Goal: Check status: Check status

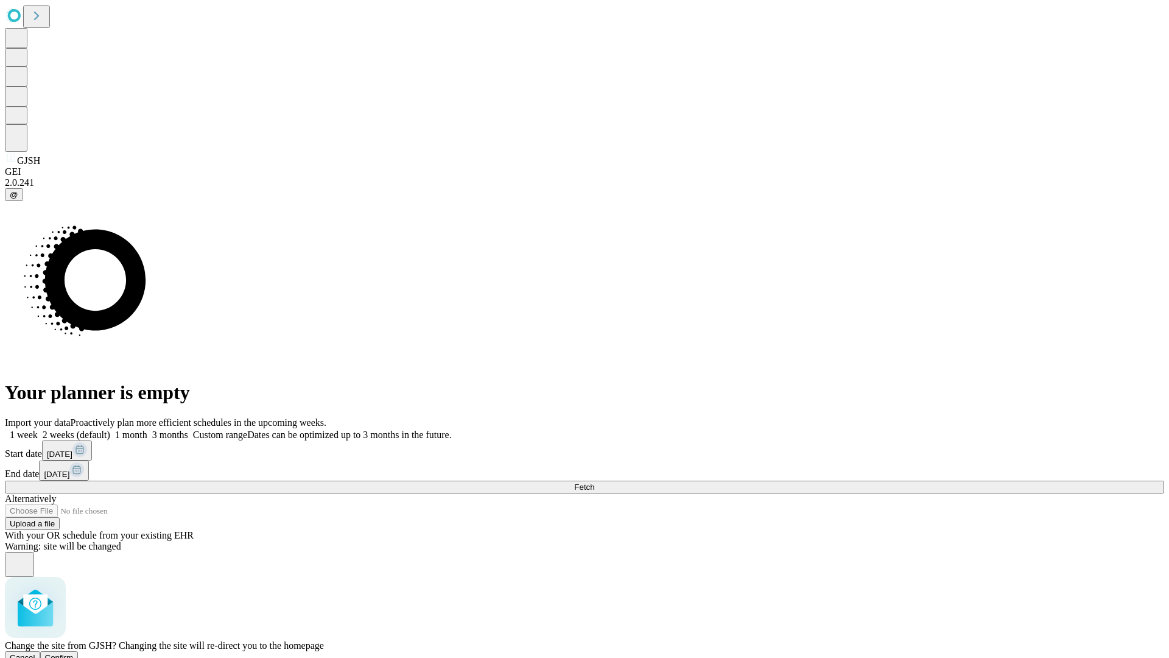
click at [74, 653] on span "Confirm" at bounding box center [59, 657] width 29 height 9
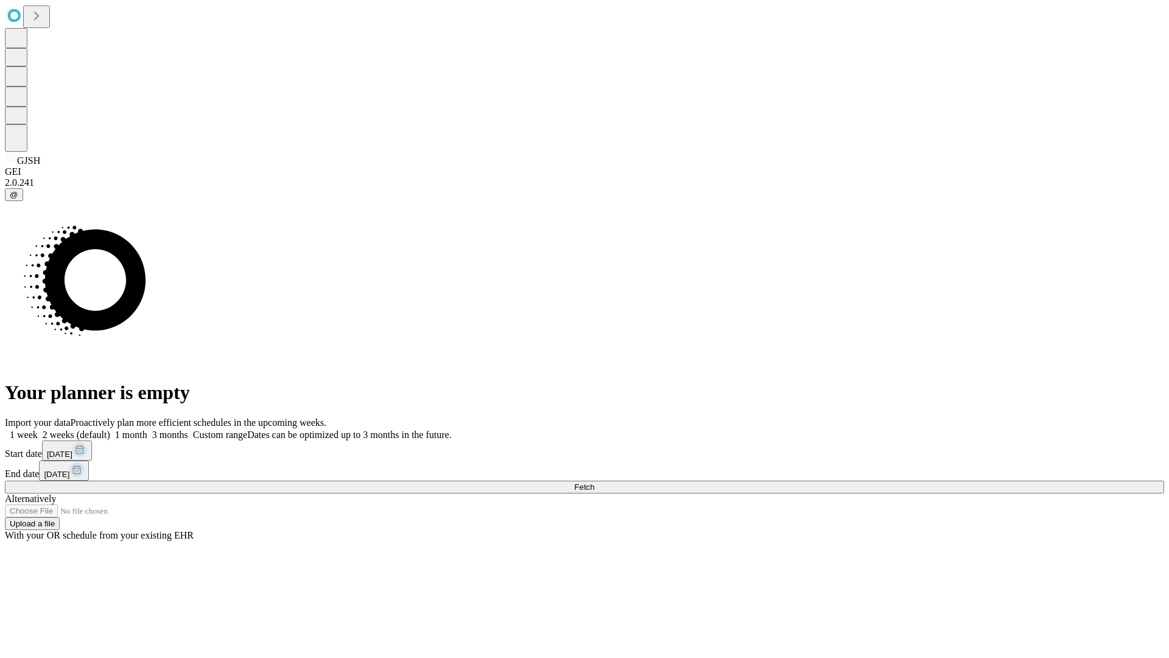
click at [110, 429] on label "2 weeks (default)" at bounding box center [74, 434] width 72 height 10
click at [594, 482] on span "Fetch" at bounding box center [584, 486] width 20 height 9
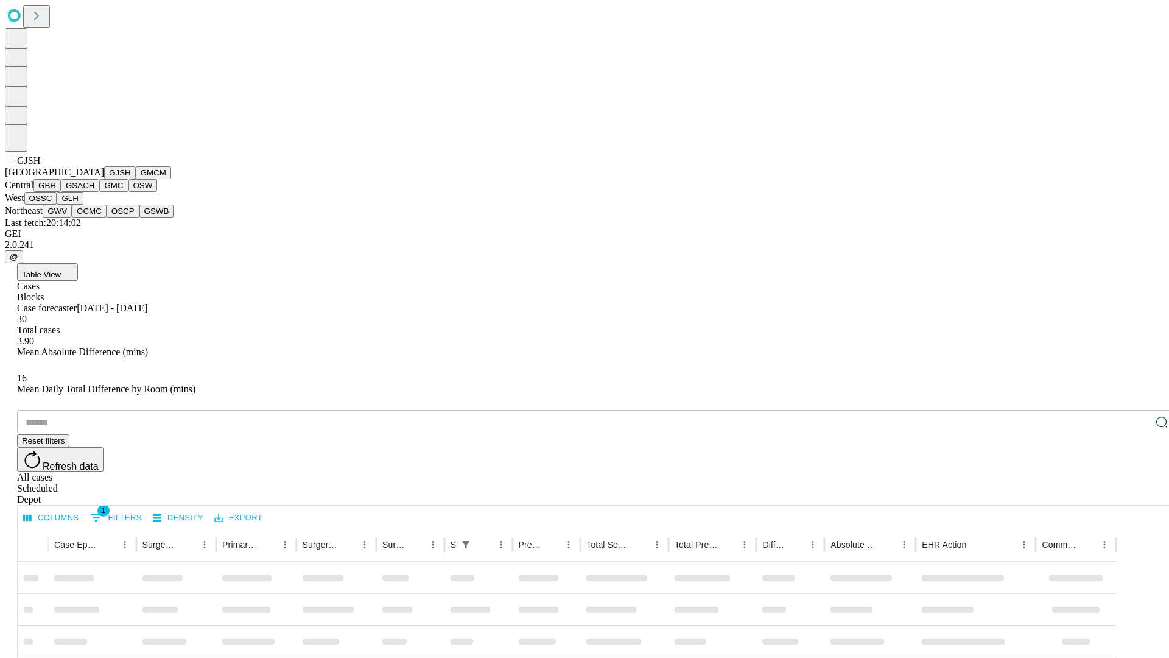
click at [136, 179] on button "GMCM" at bounding box center [153, 172] width 35 height 13
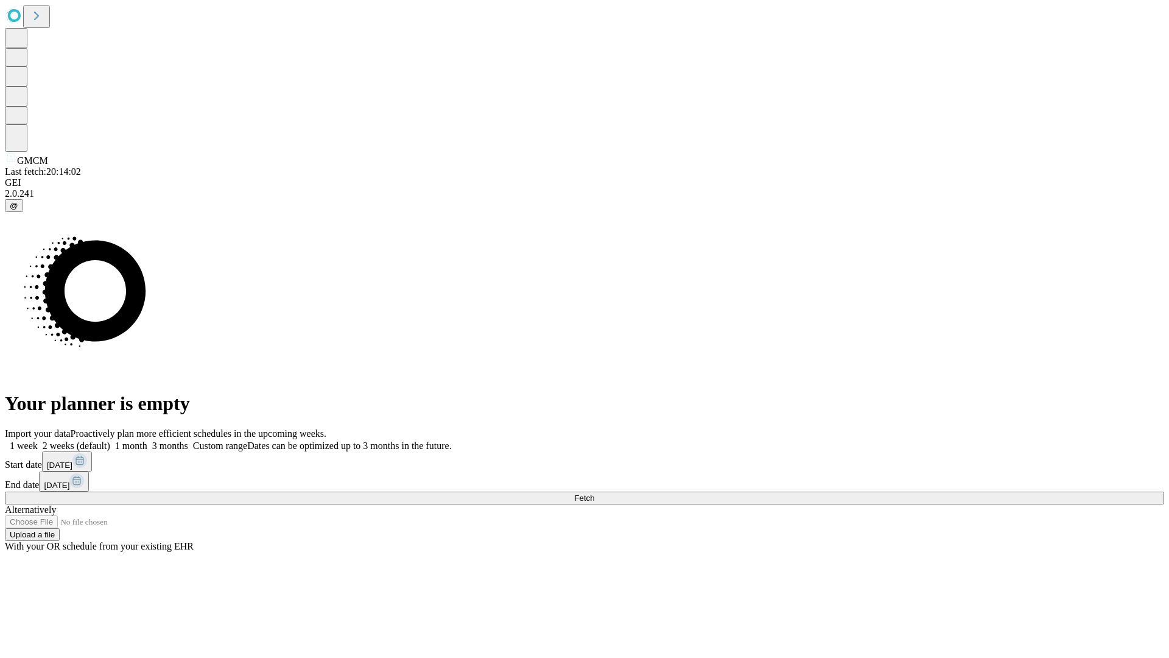
click at [110, 440] on label "2 weeks (default)" at bounding box center [74, 445] width 72 height 10
click at [594, 493] on span "Fetch" at bounding box center [584, 497] width 20 height 9
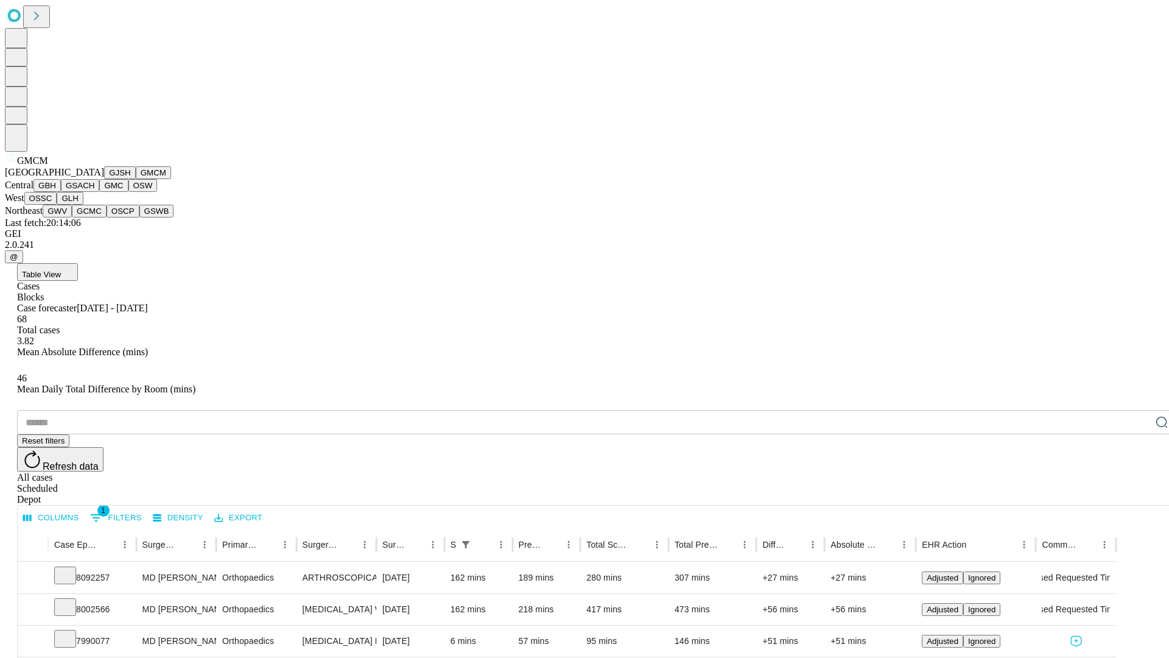
click at [61, 192] on button "GBH" at bounding box center [46, 185] width 27 height 13
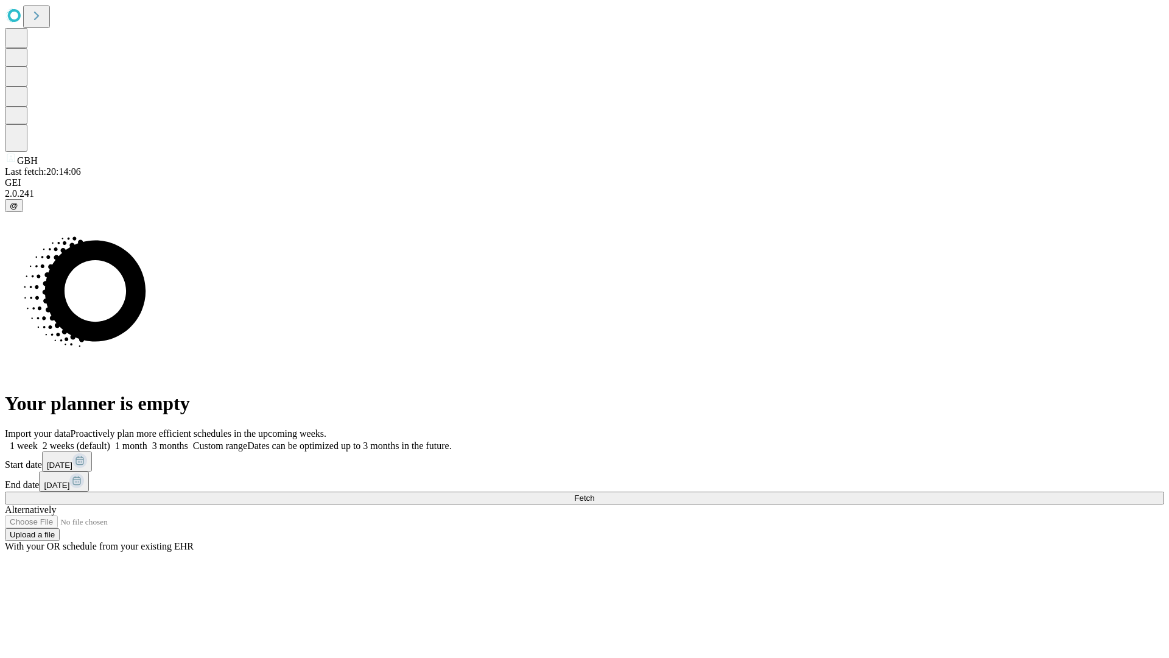
click at [110, 440] on label "2 weeks (default)" at bounding box center [74, 445] width 72 height 10
click at [594, 493] on span "Fetch" at bounding box center [584, 497] width 20 height 9
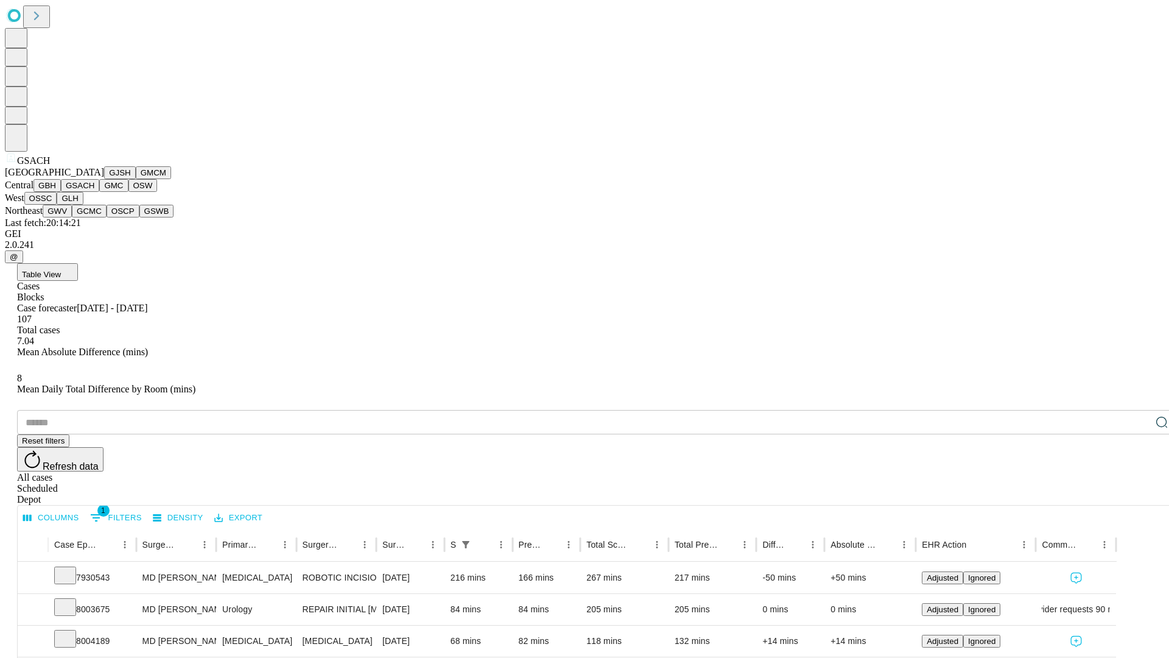
click at [99, 192] on button "GMC" at bounding box center [113, 185] width 29 height 13
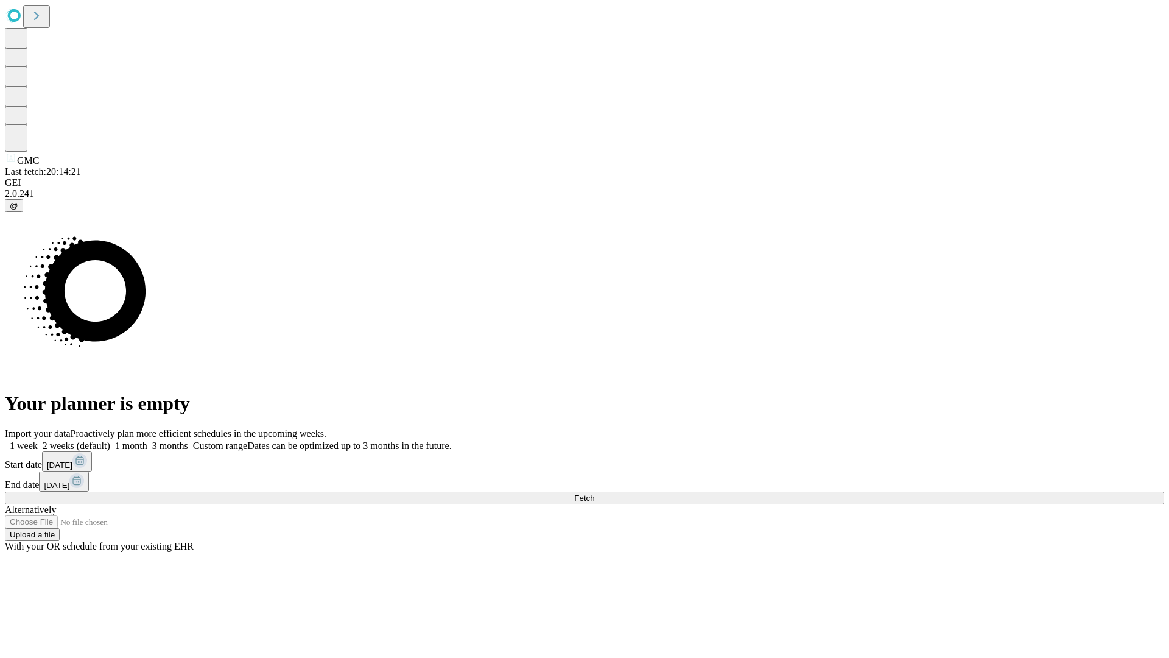
click at [110, 440] on label "2 weeks (default)" at bounding box center [74, 445] width 72 height 10
click at [594, 493] on span "Fetch" at bounding box center [584, 497] width 20 height 9
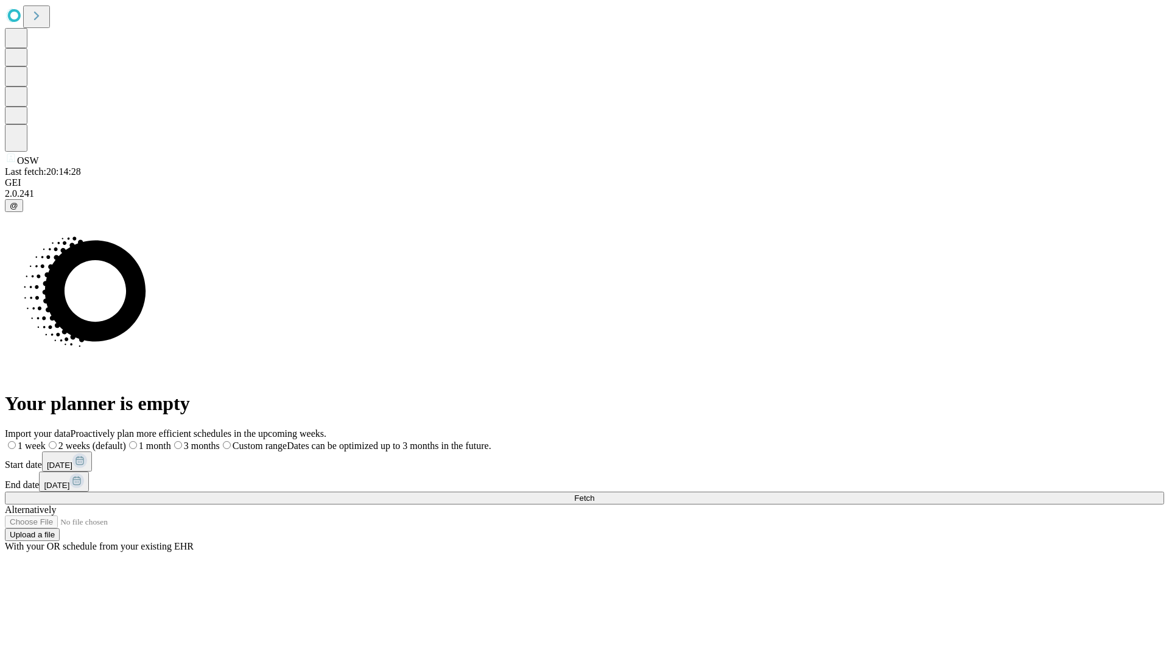
click at [126, 440] on label "2 weeks (default)" at bounding box center [86, 445] width 80 height 10
click at [594, 493] on span "Fetch" at bounding box center [584, 497] width 20 height 9
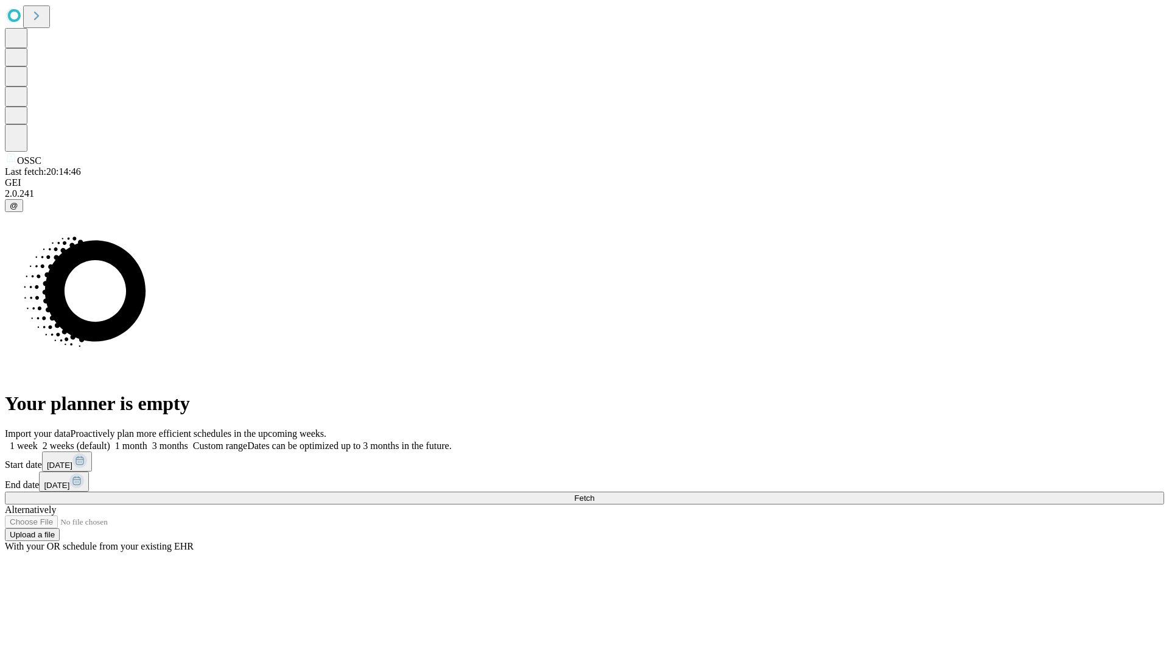
click at [110, 440] on label "2 weeks (default)" at bounding box center [74, 445] width 72 height 10
click at [594, 493] on span "Fetch" at bounding box center [584, 497] width 20 height 9
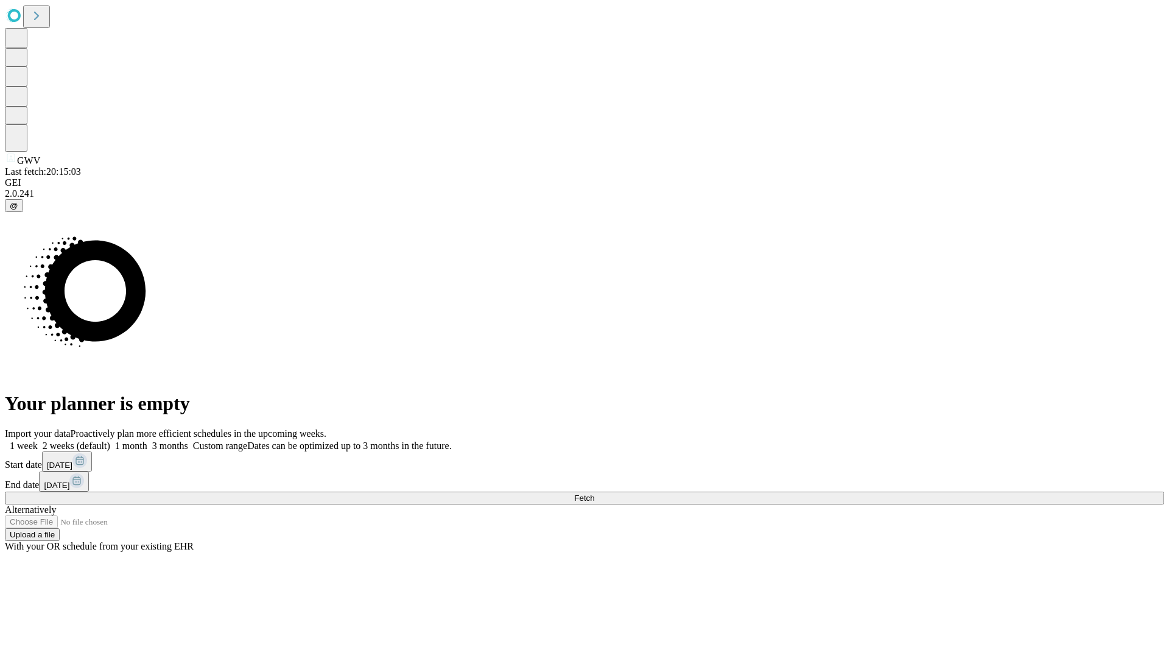
click at [110, 440] on label "2 weeks (default)" at bounding box center [74, 445] width 72 height 10
click at [594, 493] on span "Fetch" at bounding box center [584, 497] width 20 height 9
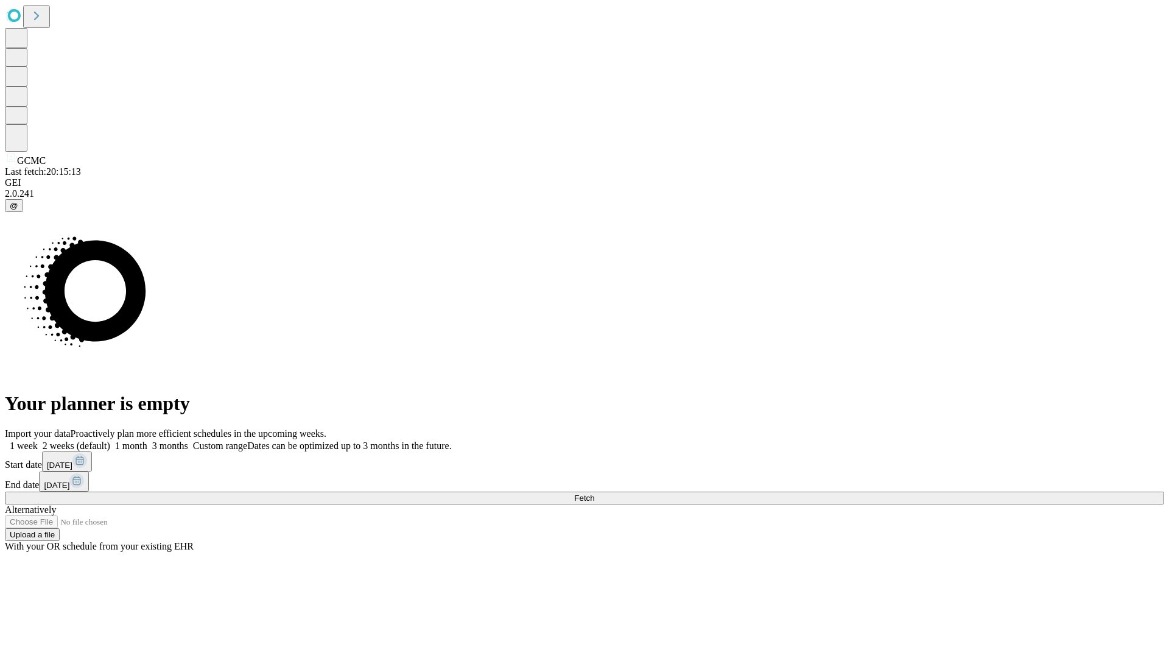
click at [110, 440] on label "2 weeks (default)" at bounding box center [74, 445] width 72 height 10
click at [594, 493] on span "Fetch" at bounding box center [584, 497] width 20 height 9
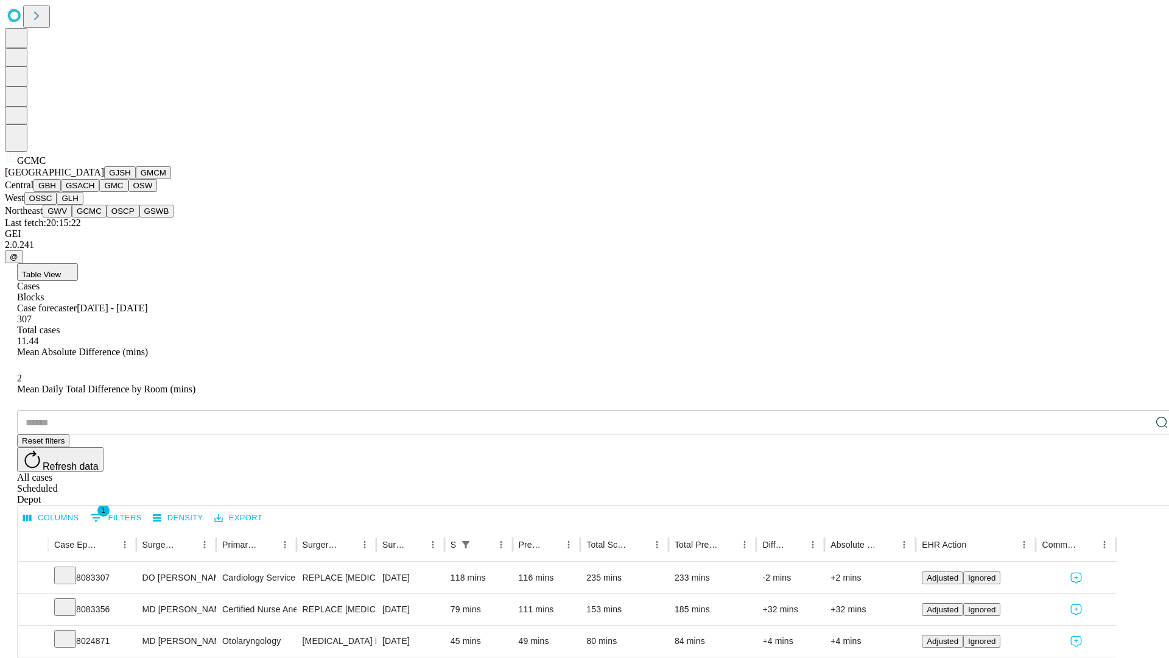
click at [107, 217] on button "OSCP" at bounding box center [123, 211] width 33 height 13
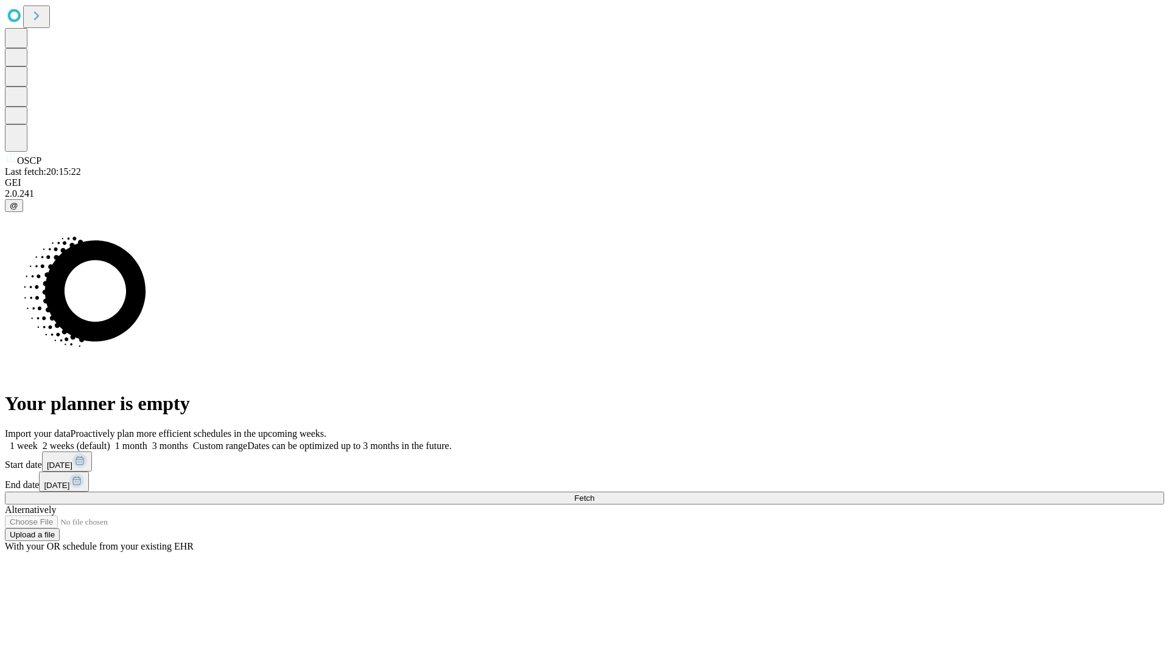
click at [110, 440] on label "2 weeks (default)" at bounding box center [74, 445] width 72 height 10
click at [594, 493] on span "Fetch" at bounding box center [584, 497] width 20 height 9
